Goal: Task Accomplishment & Management: Complete application form

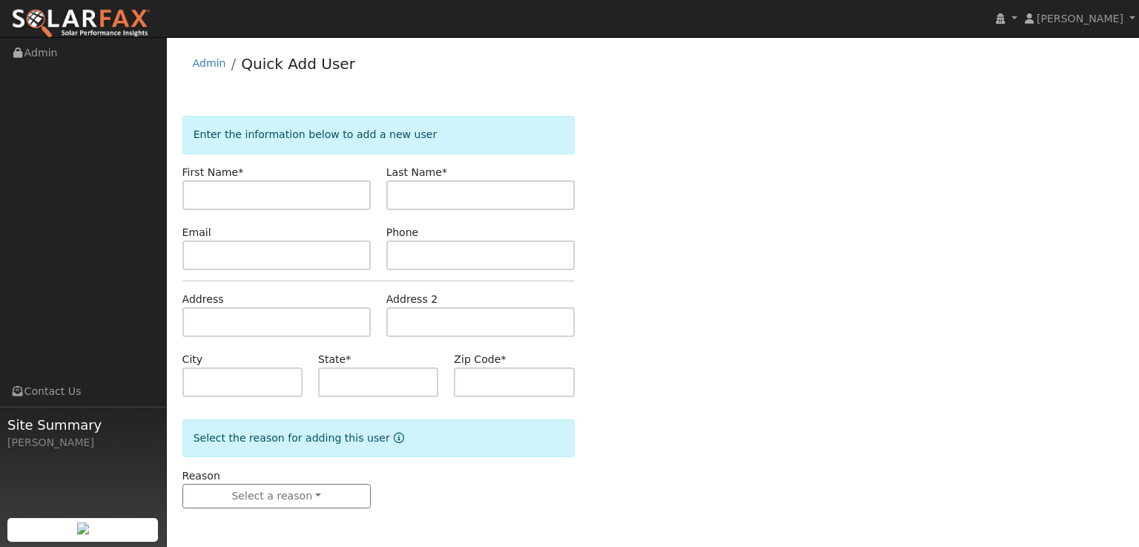
click at [305, 196] on input "text" at bounding box center [276, 195] width 188 height 30
type input "Joe"
drag, startPoint x: 426, startPoint y: 197, endPoint x: 426, endPoint y: 189, distance: 8.2
click at [426, 197] on input "text" at bounding box center [480, 195] width 188 height 30
type input "Hasen"
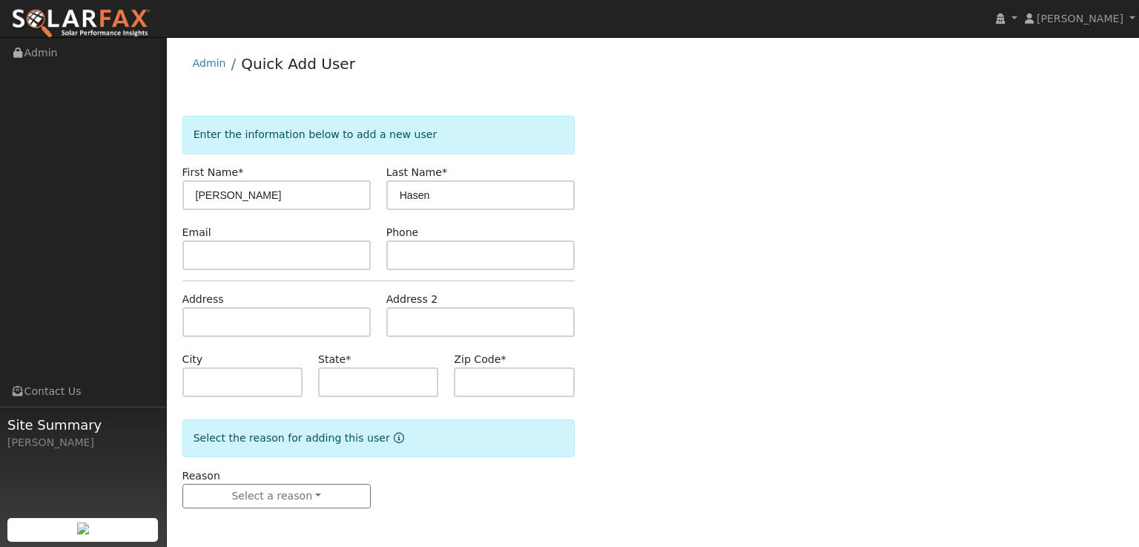
click at [693, 227] on div "Enter the information below to add a new user First Name * Joe Last Name * Hase…" at bounding box center [653, 327] width 942 height 422
click at [410, 392] on input "text" at bounding box center [378, 382] width 120 height 30
type input "CA"
click at [495, 382] on input "text" at bounding box center [514, 382] width 120 height 30
drag, startPoint x: 505, startPoint y: 388, endPoint x: 504, endPoint y: 380, distance: 7.6
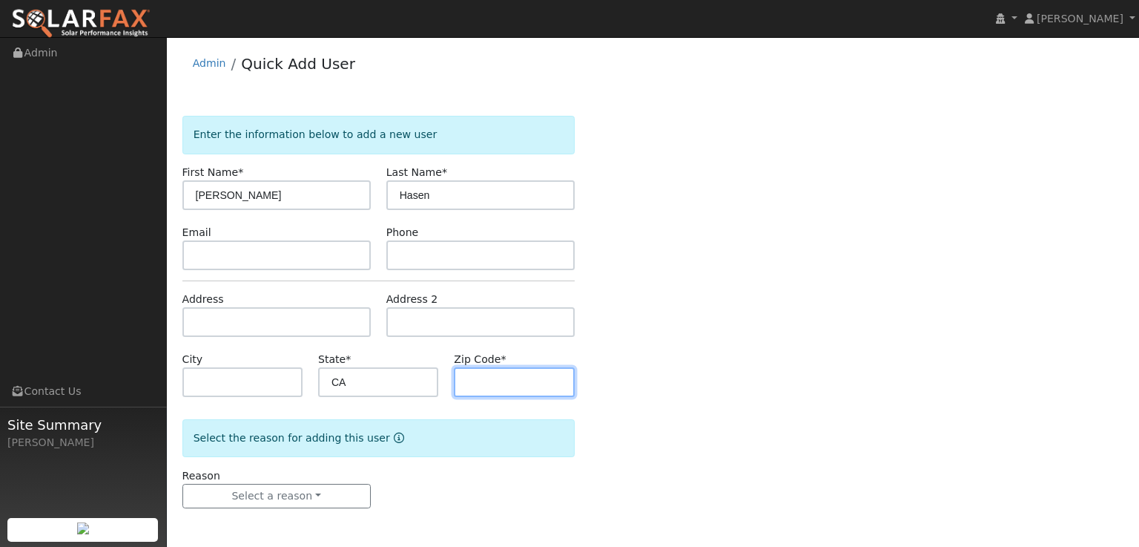
click at [504, 385] on input "text" at bounding box center [514, 382] width 120 height 30
type input "95672"
click at [846, 386] on div "Enter the information below to add a new user First Name * Joe Last Name * Hase…" at bounding box center [653, 327] width 942 height 422
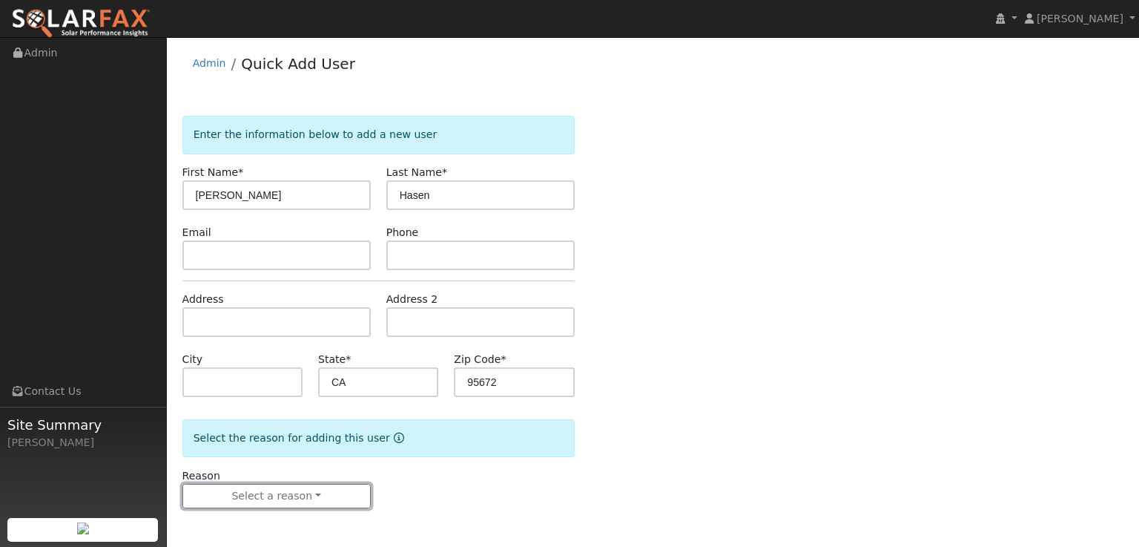
click at [329, 498] on button "Select a reason" at bounding box center [276, 496] width 188 height 25
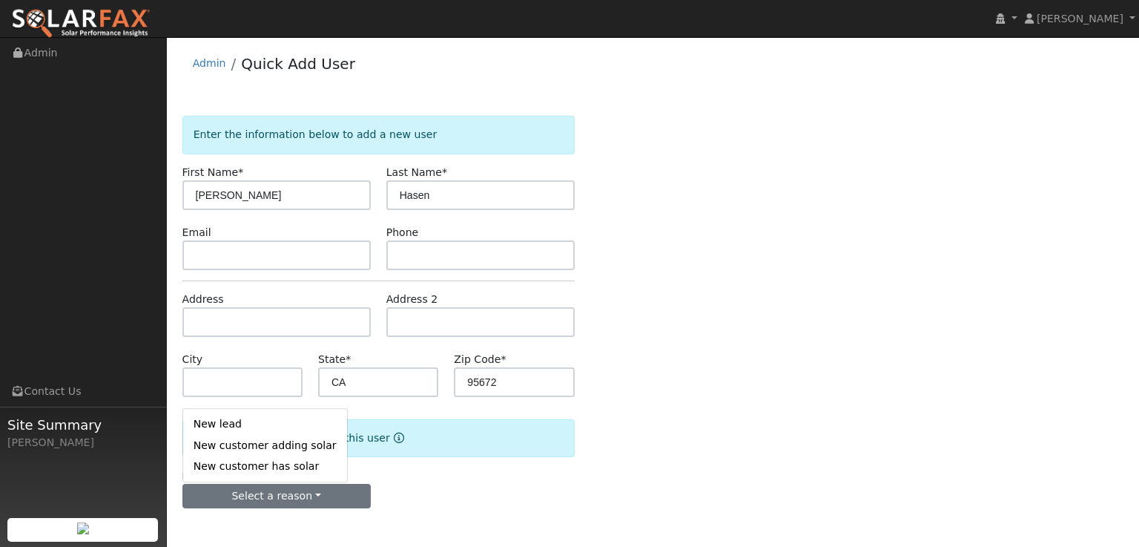
click at [243, 443] on link "New customer adding solar" at bounding box center [265, 445] width 164 height 21
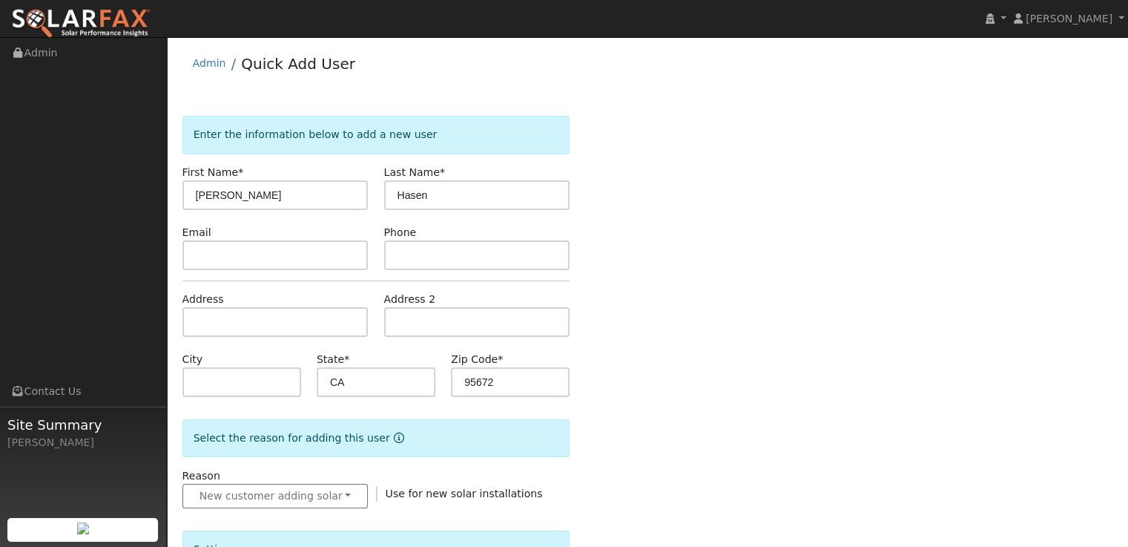
click at [764, 470] on div "Enter the information below to add a new user First Name * Joe Last Name * Hase…" at bounding box center [647, 533] width 931 height 835
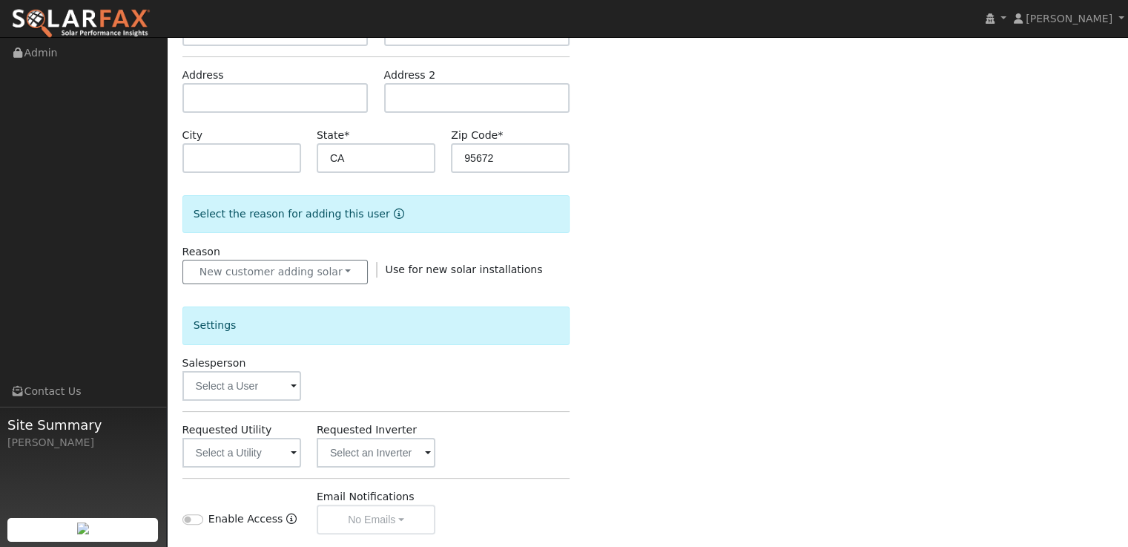
scroll to position [297, 0]
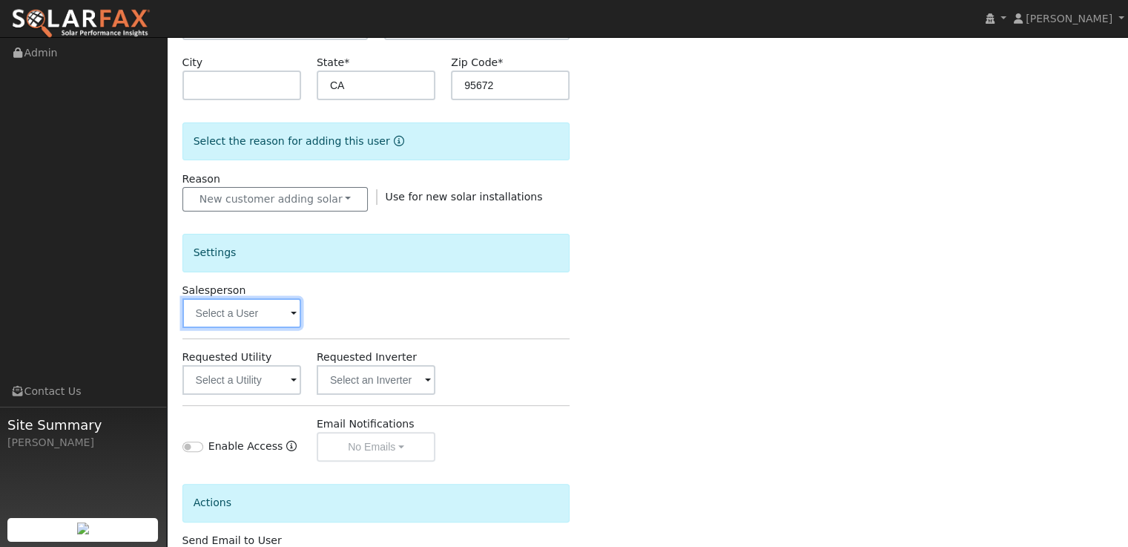
click at [280, 314] on input "text" at bounding box center [241, 313] width 119 height 30
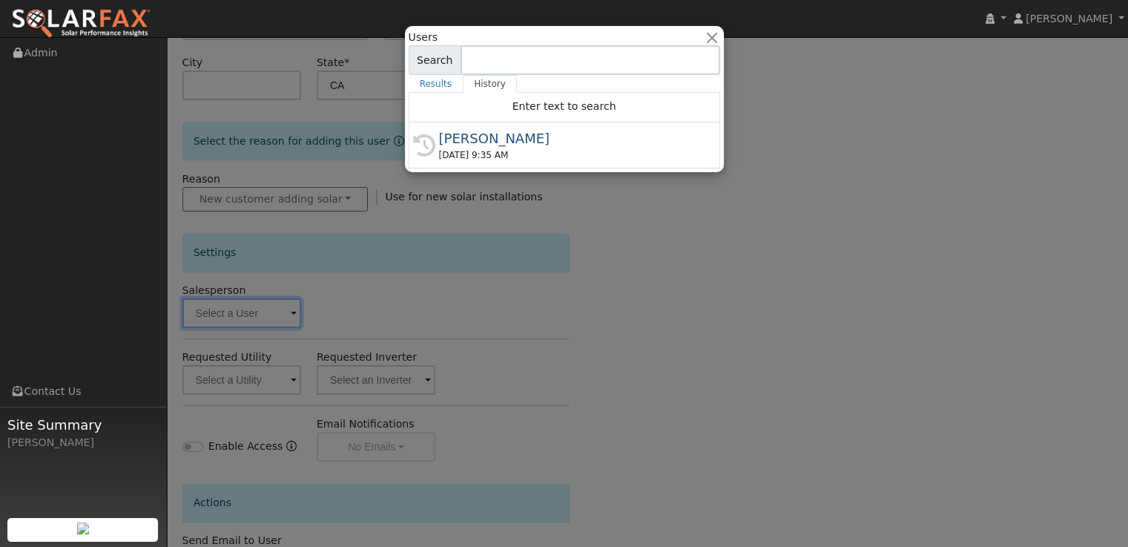
click at [501, 146] on div "[PERSON_NAME]" at bounding box center [571, 138] width 264 height 20
type input "[PERSON_NAME]"
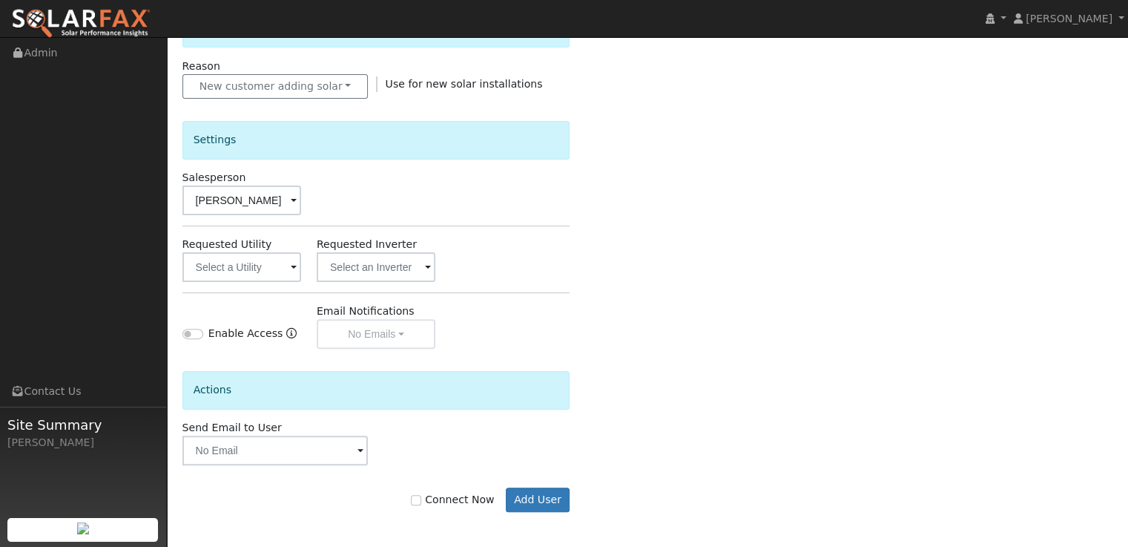
scroll to position [409, 0]
click at [197, 263] on input "text" at bounding box center [241, 267] width 119 height 30
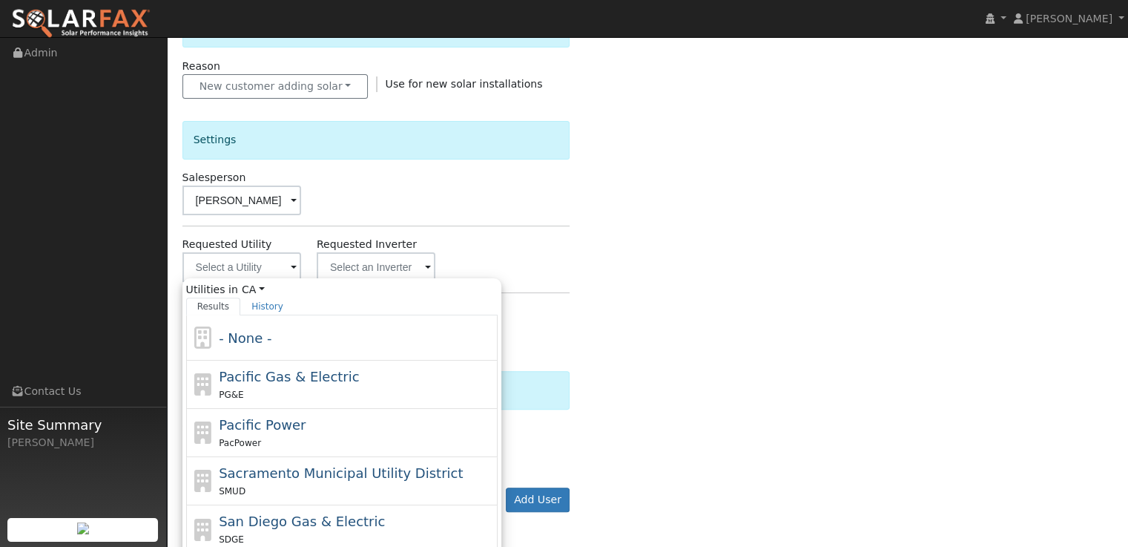
click at [306, 375] on span "Pacific Gas & Electric" at bounding box center [289, 377] width 140 height 16
type input "Pacific Gas & Electric"
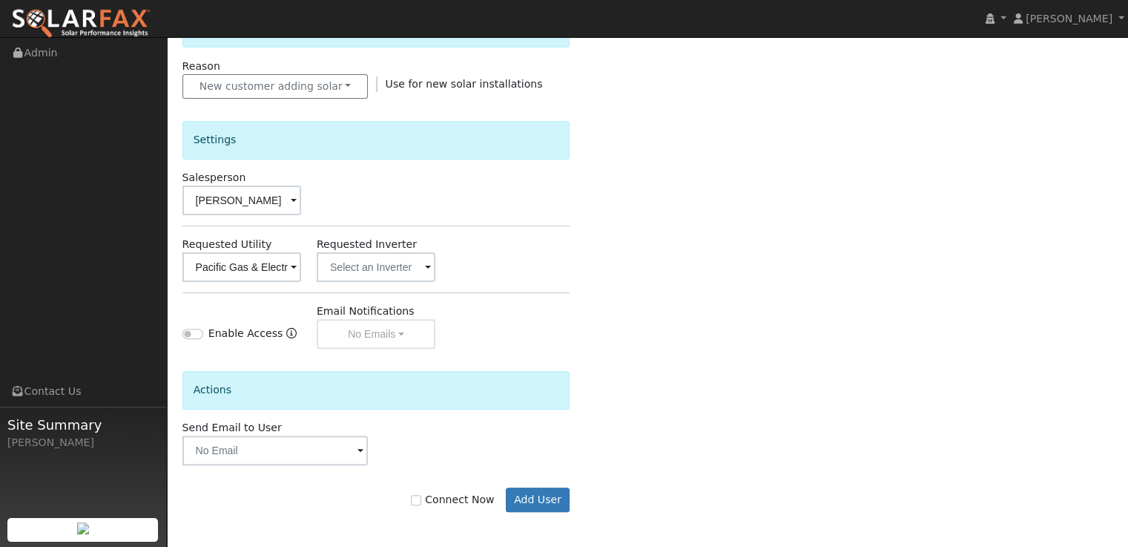
click at [771, 300] on div "Enter the information below to add a new user First Name * Joe Last Name * Hase…" at bounding box center [647, 123] width 931 height 835
click at [433, 501] on label "Connect Now" at bounding box center [452, 500] width 83 height 16
click at [421, 501] on input "Connect Now" at bounding box center [416, 500] width 10 height 10
checkbox input "true"
click at [549, 502] on button "Add User" at bounding box center [538, 499] width 65 height 25
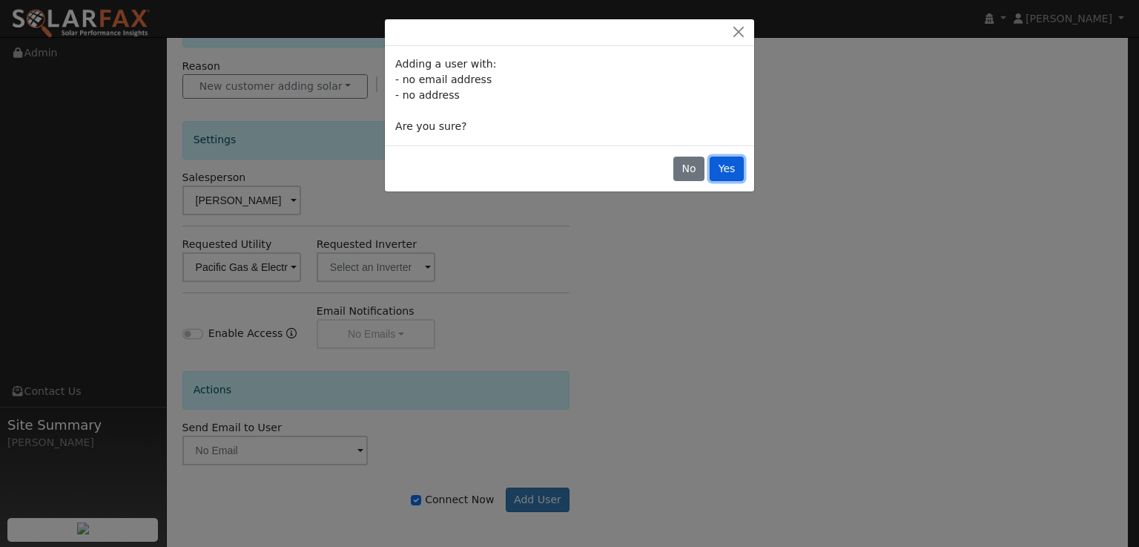
click at [734, 170] on button "Yes" at bounding box center [727, 168] width 34 height 25
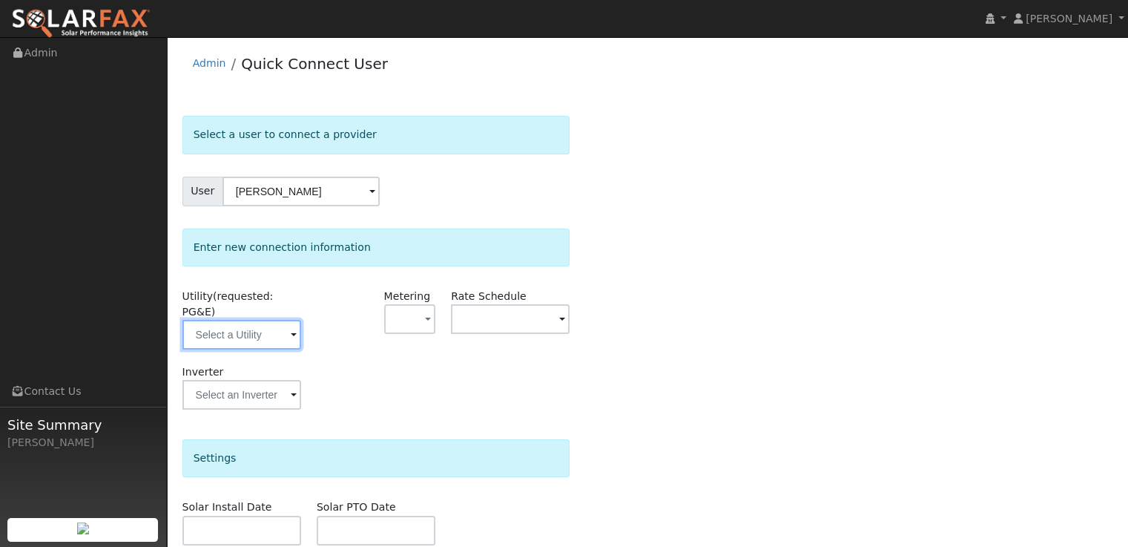
click at [267, 321] on input "text" at bounding box center [241, 335] width 119 height 30
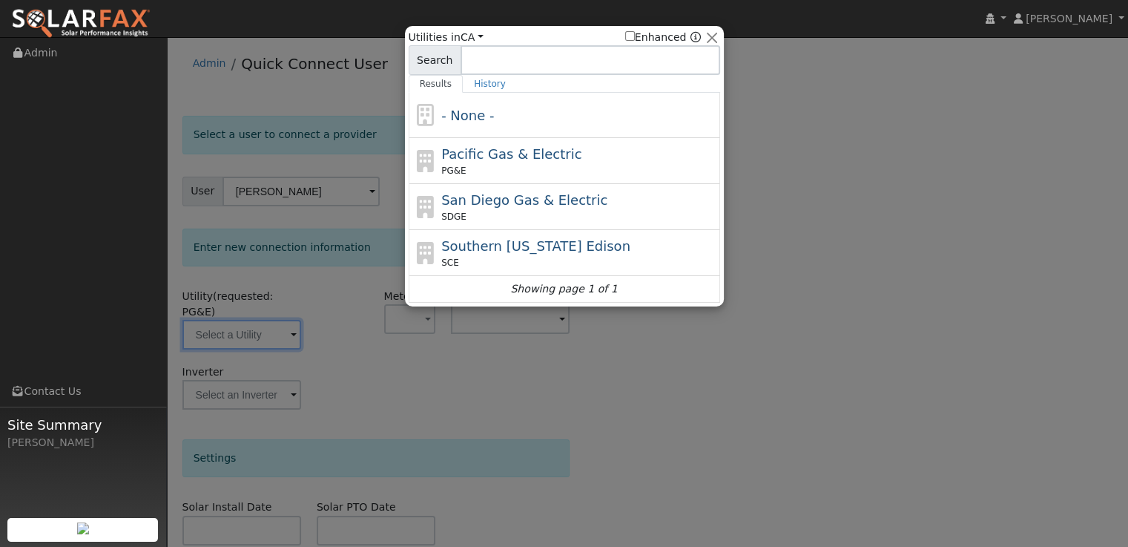
click at [460, 159] on span "Pacific Gas & Electric" at bounding box center [511, 154] width 140 height 16
type input "PG&E"
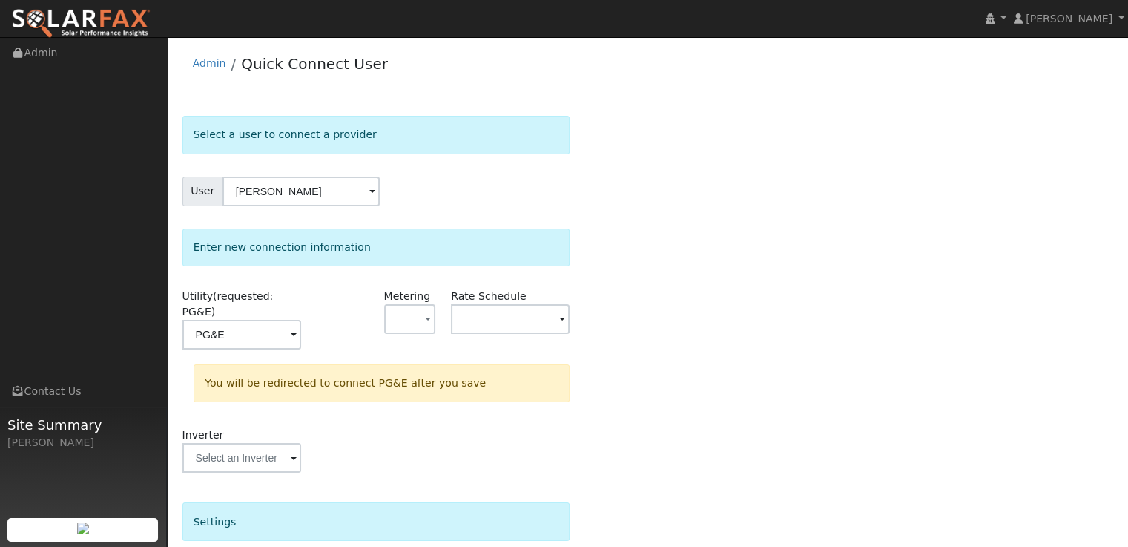
click at [763, 332] on div "Select a user to connect a provider User Joe Hasen Account Default Account Defa…" at bounding box center [647, 453] width 931 height 675
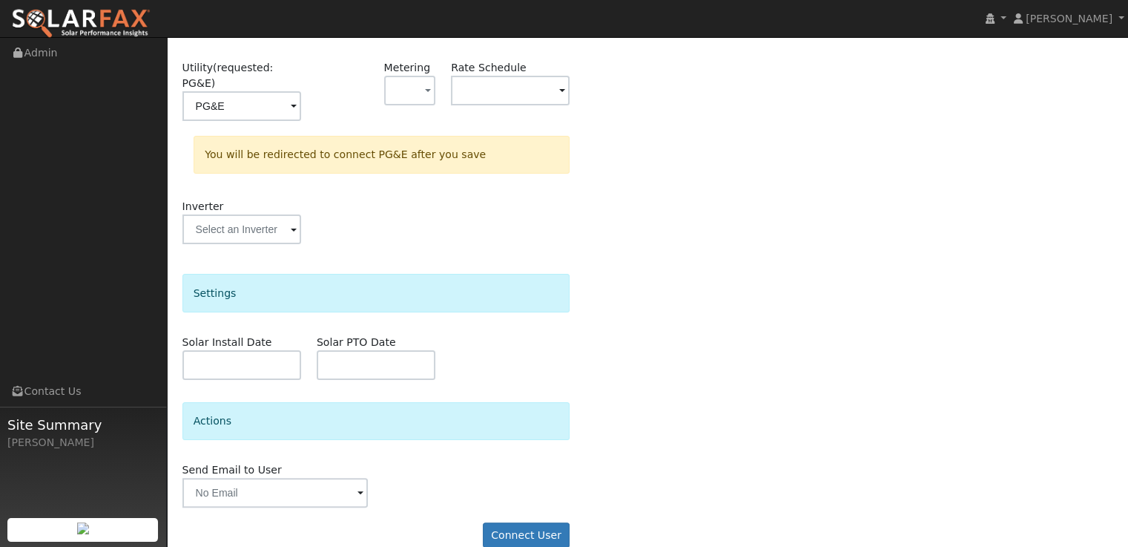
scroll to position [234, 0]
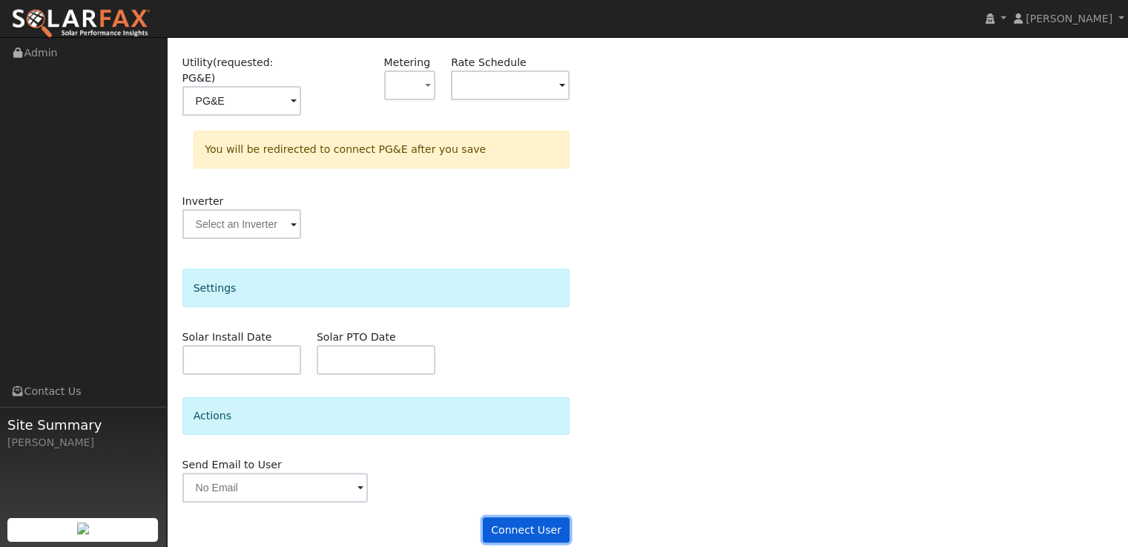
click at [544, 517] on button "Connect User" at bounding box center [527, 529] width 88 height 25
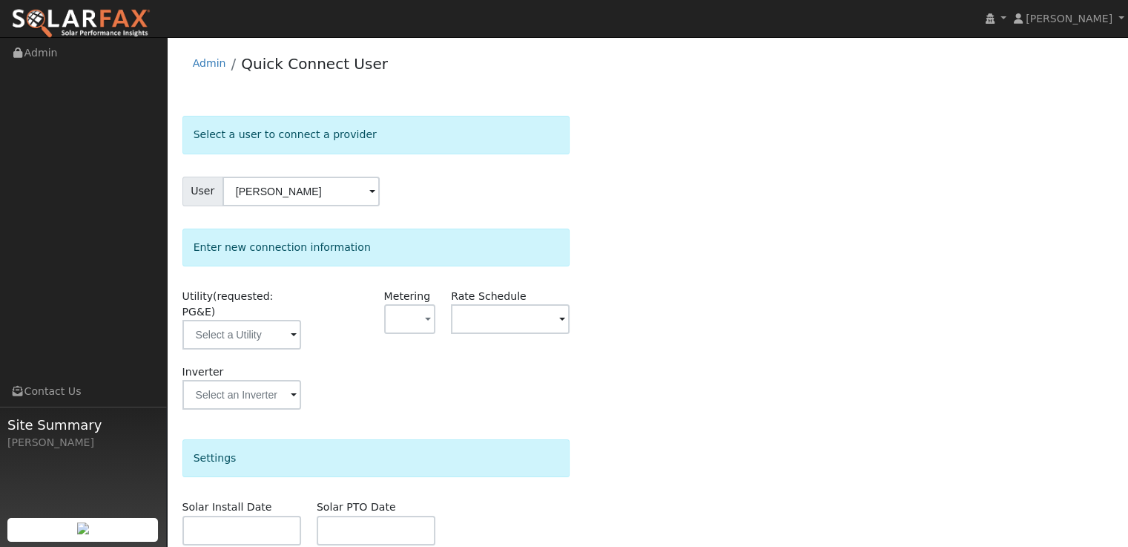
scroll to position [171, 0]
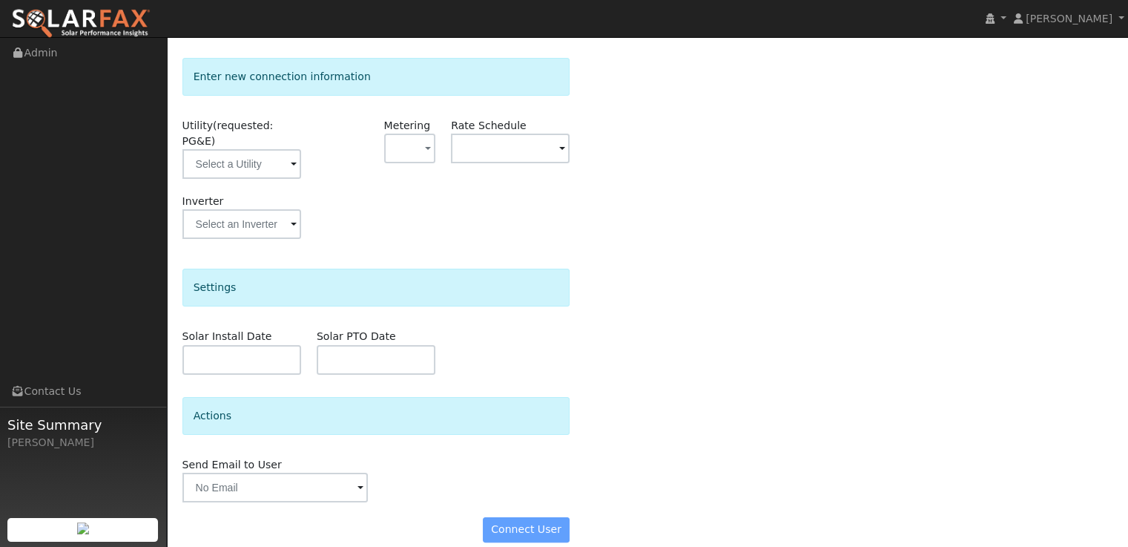
click at [527, 521] on div "Connect User" at bounding box center [375, 529] width 403 height 25
click at [530, 517] on div "Connect User" at bounding box center [375, 529] width 403 height 25
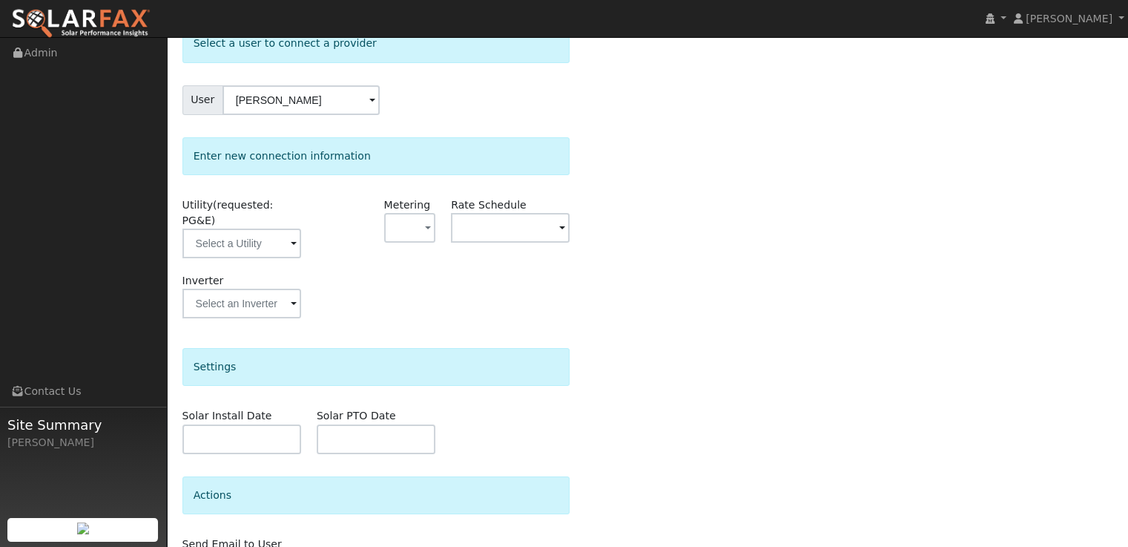
scroll to position [22, 0]
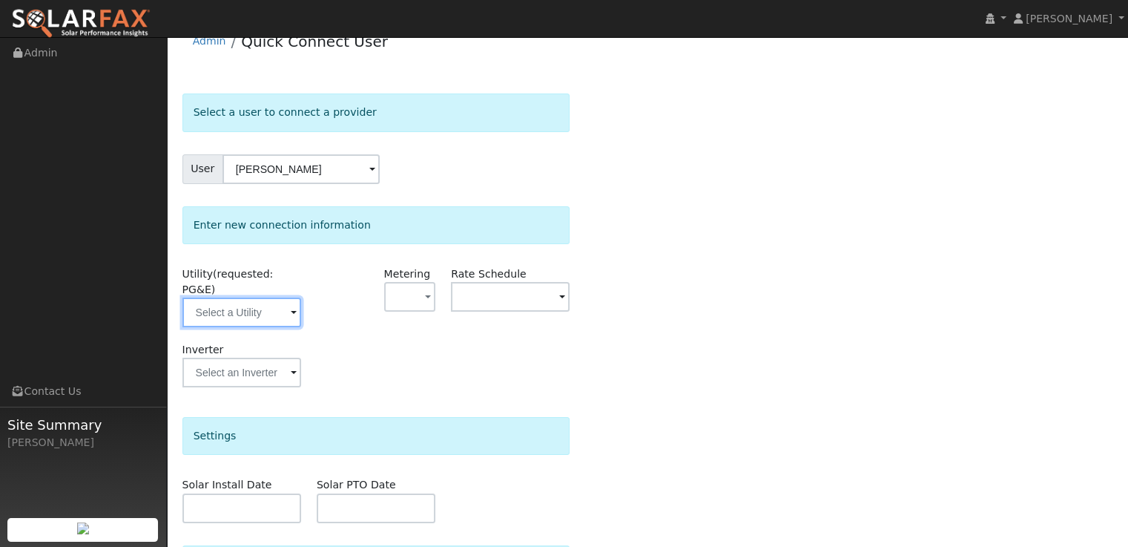
click at [280, 297] on input "text" at bounding box center [241, 312] width 119 height 30
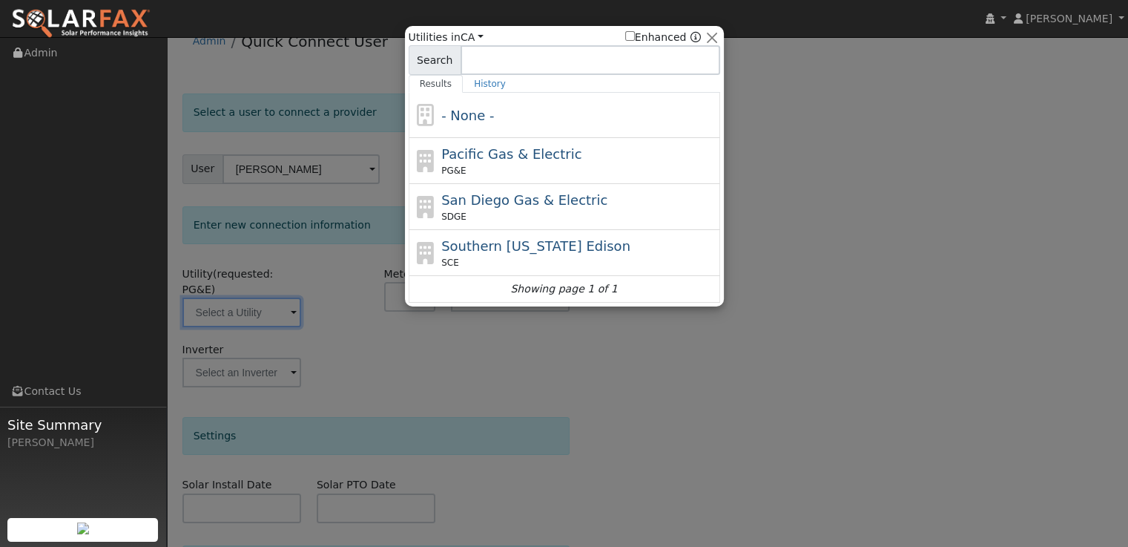
drag, startPoint x: 513, startPoint y: 154, endPoint x: 621, endPoint y: 203, distance: 118.5
click at [513, 154] on span "Pacific Gas & Electric" at bounding box center [511, 154] width 140 height 16
type input "PG&E"
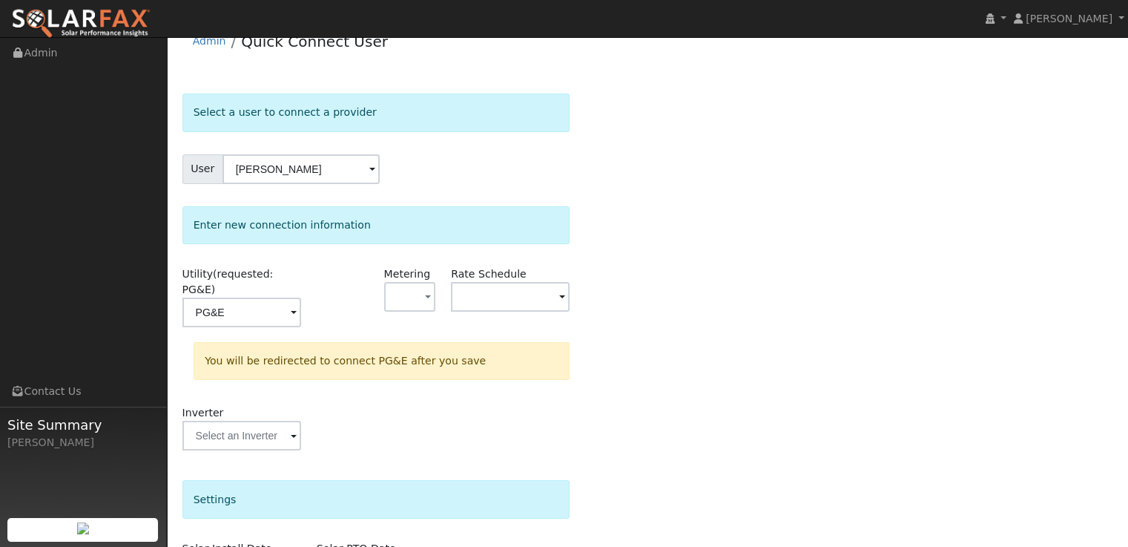
click at [828, 300] on div "Select a user to connect a provider User Joe Hasen Account Default Account Defa…" at bounding box center [647, 430] width 931 height 675
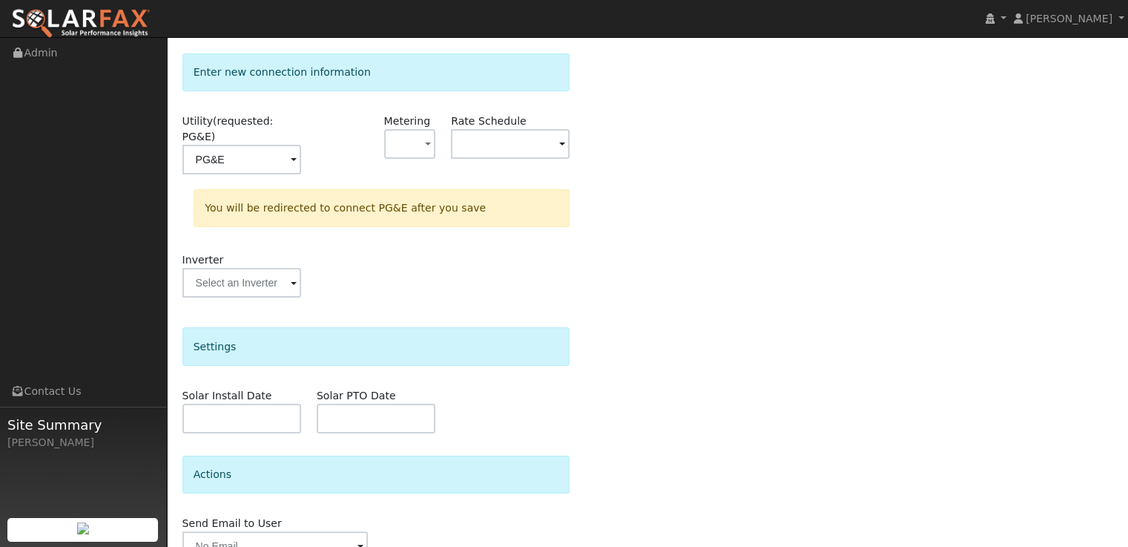
scroll to position [234, 0]
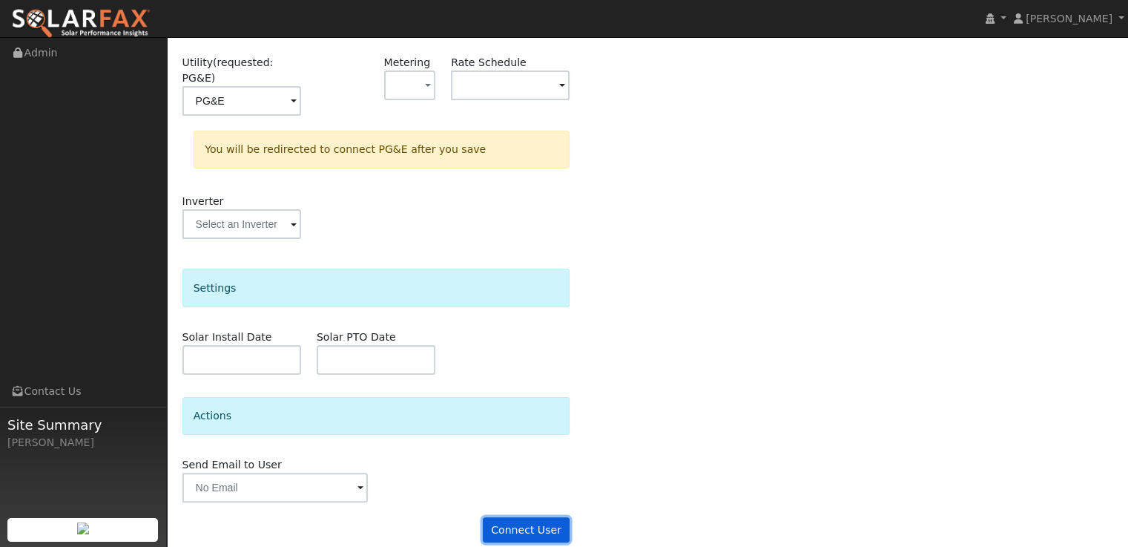
click at [542, 517] on button "Connect User" at bounding box center [527, 529] width 88 height 25
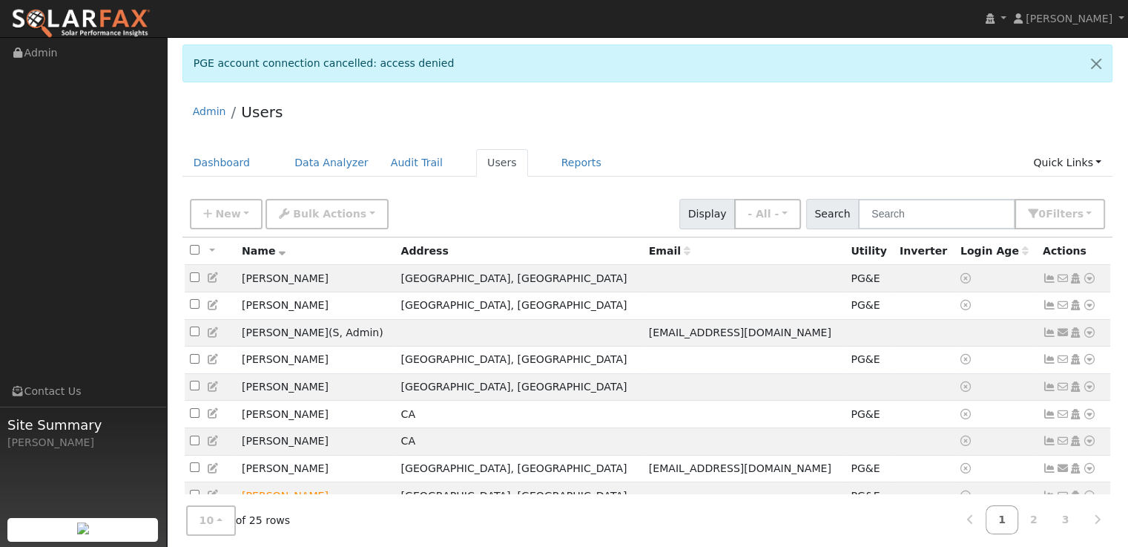
click at [1089, 446] on icon at bounding box center [1089, 440] width 13 height 10
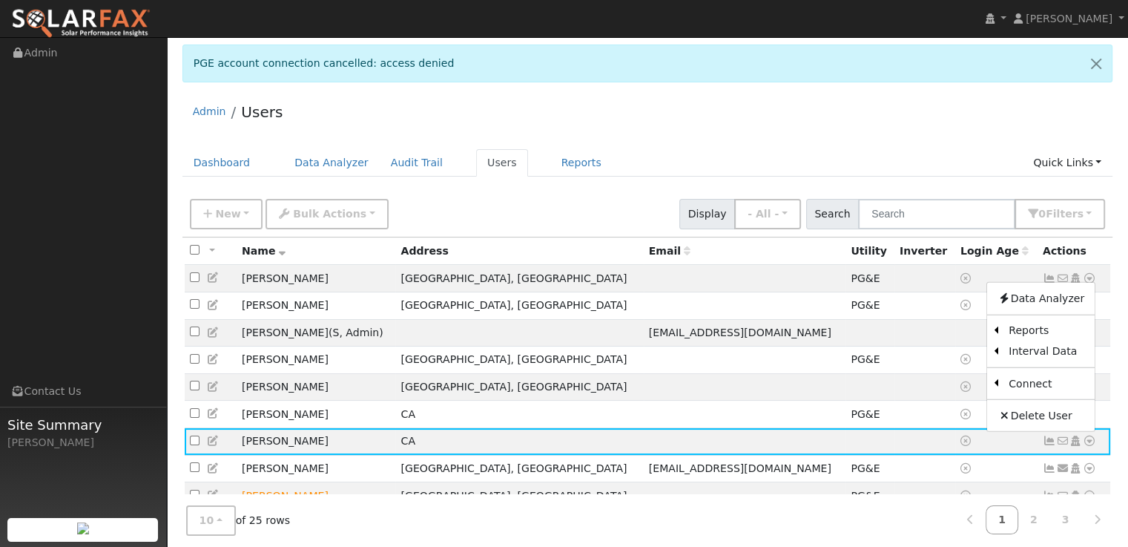
click at [0, 0] on link "Utility" at bounding box center [0, 0] width 0 height 0
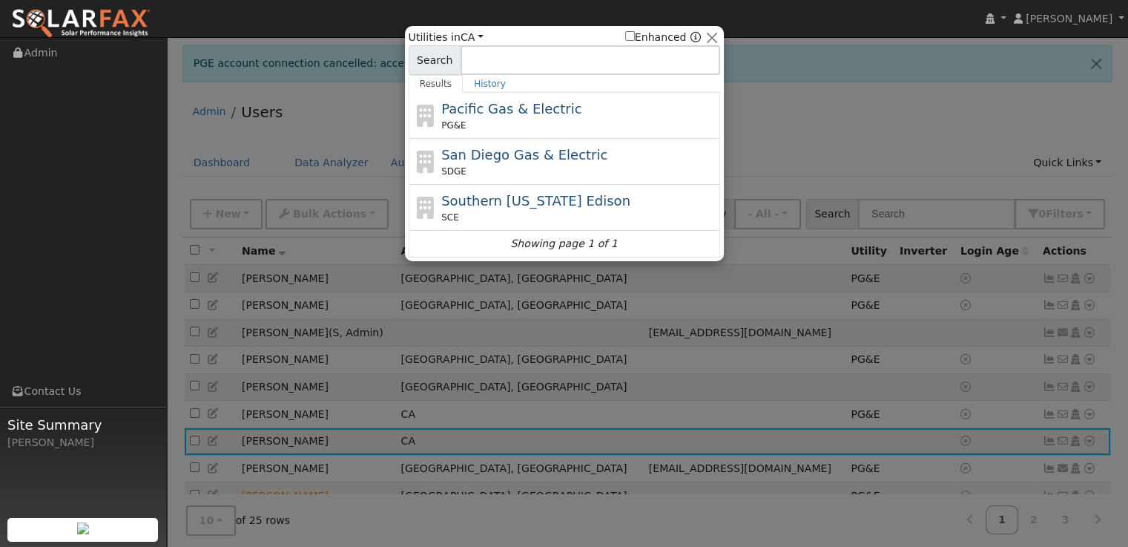
click at [516, 112] on span "Pacific Gas & Electric" at bounding box center [511, 109] width 140 height 16
